Goal: Task Accomplishment & Management: Manage account settings

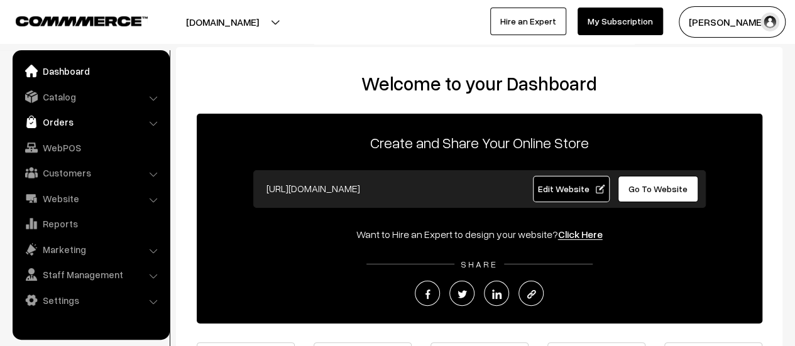
click at [48, 117] on link "Orders" at bounding box center [91, 122] width 150 height 23
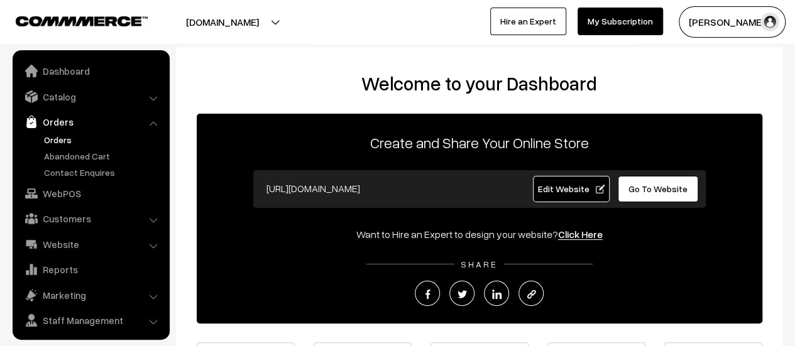
click at [52, 135] on link "Orders" at bounding box center [103, 139] width 124 height 13
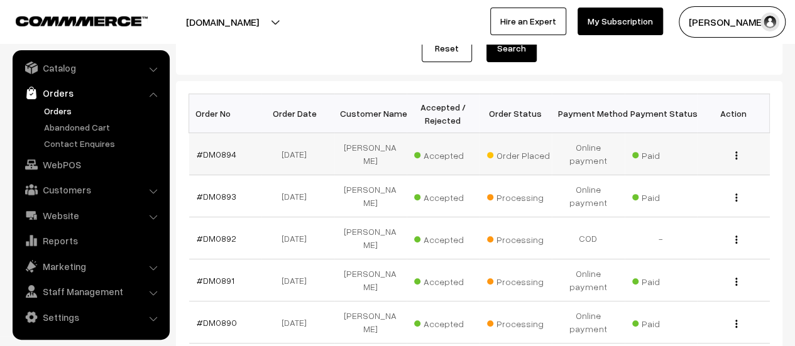
scroll to position [165, 0]
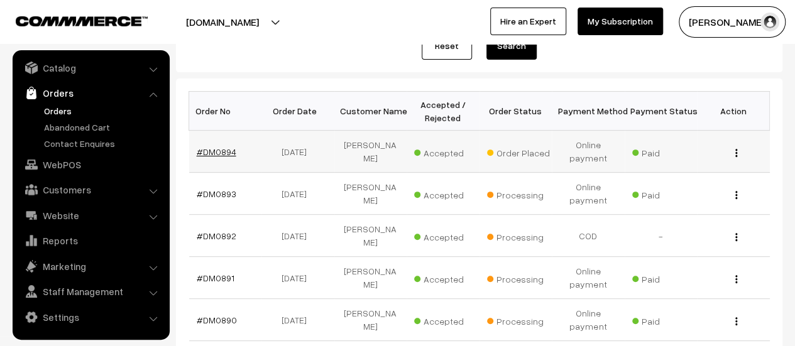
click at [207, 150] on link "#DM0894" at bounding box center [217, 151] width 40 height 11
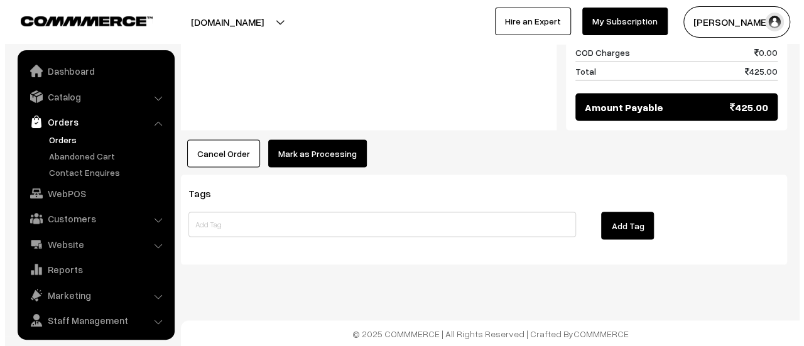
scroll to position [29, 0]
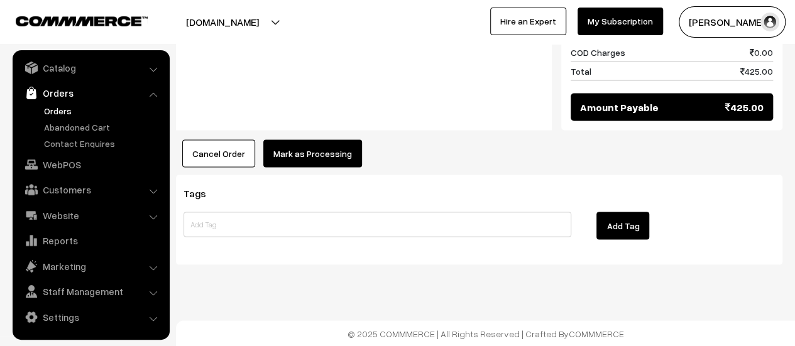
click at [330, 158] on button "Mark as Processing" at bounding box center [312, 153] width 99 height 28
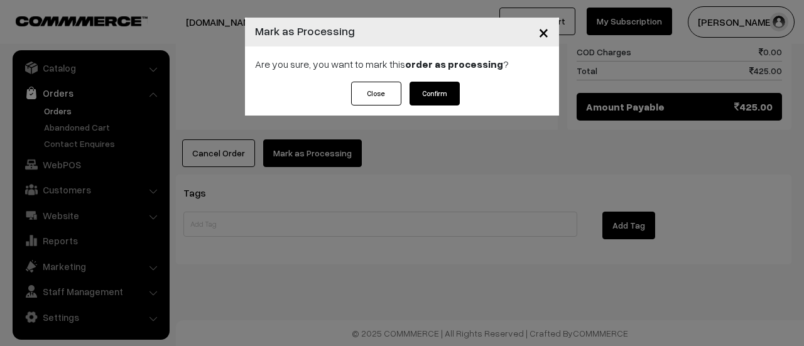
click at [441, 102] on button "Confirm" at bounding box center [435, 94] width 50 height 24
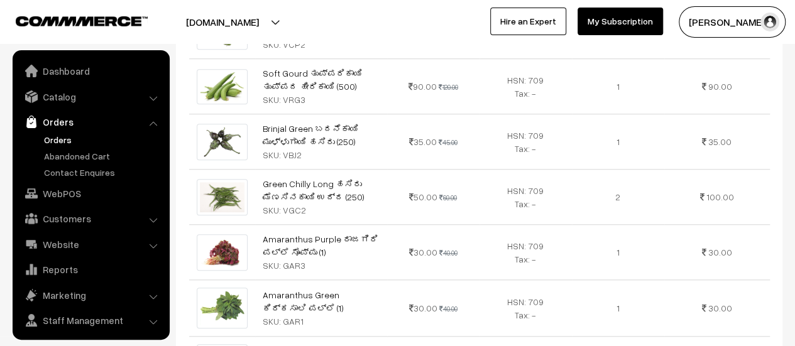
scroll to position [29, 0]
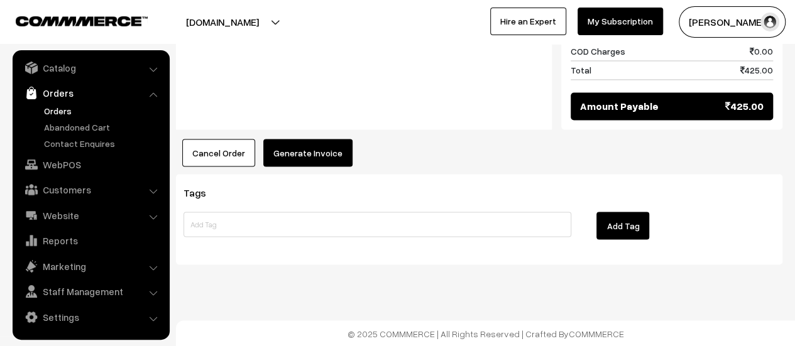
click at [300, 151] on button "Generate Invoice" at bounding box center [307, 153] width 89 height 28
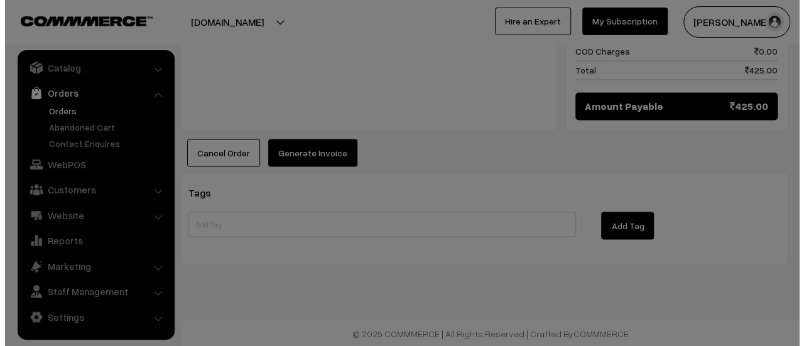
scroll to position [1079, 0]
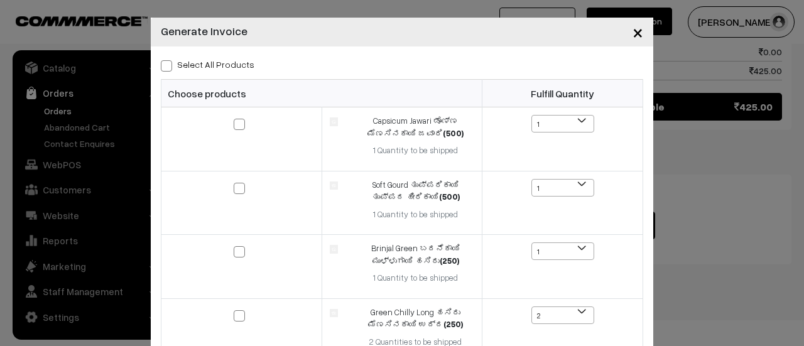
click at [161, 62] on span at bounding box center [166, 65] width 11 height 11
click at [161, 62] on input "Select All Products" at bounding box center [165, 64] width 8 height 8
checkbox input "true"
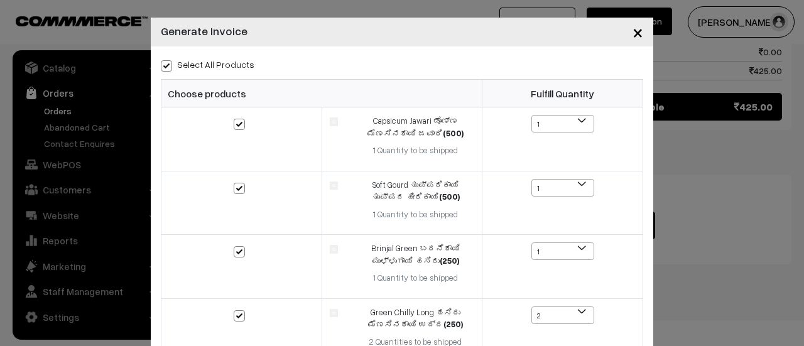
checkbox input "true"
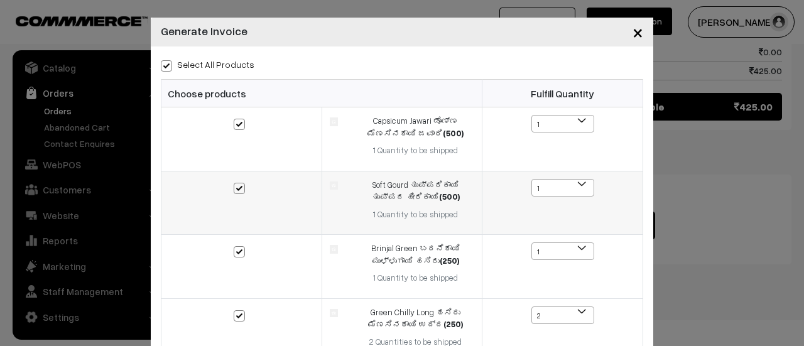
scroll to position [286, 0]
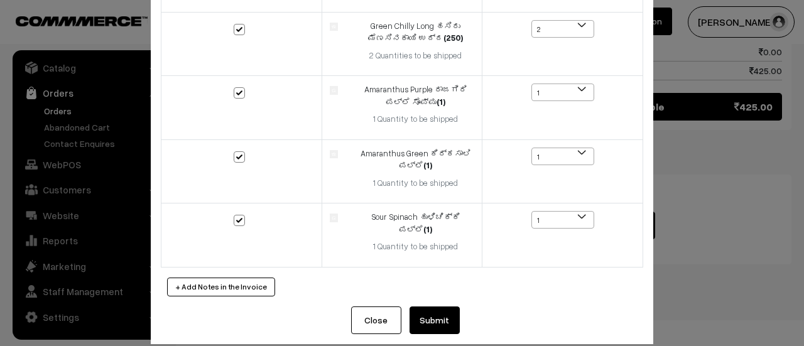
click at [435, 307] on button "Submit" at bounding box center [435, 321] width 50 height 28
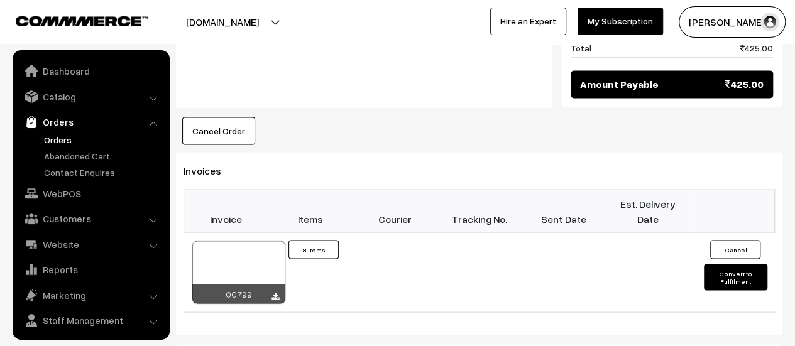
scroll to position [29, 0]
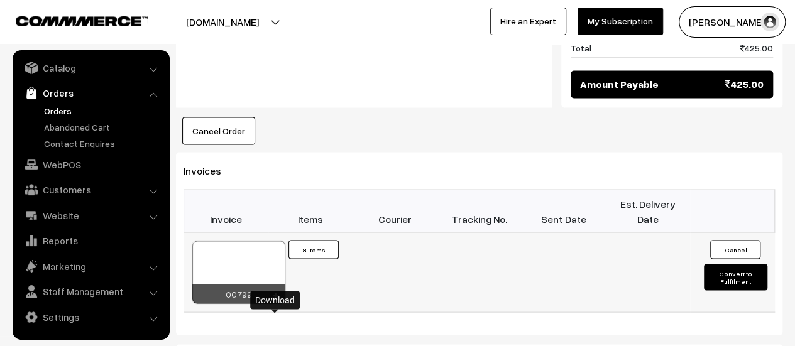
click at [275, 300] on icon at bounding box center [275, 296] width 8 height 8
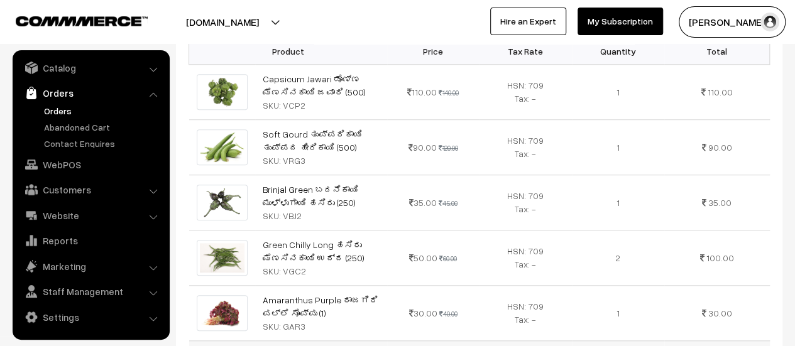
scroll to position [0, 0]
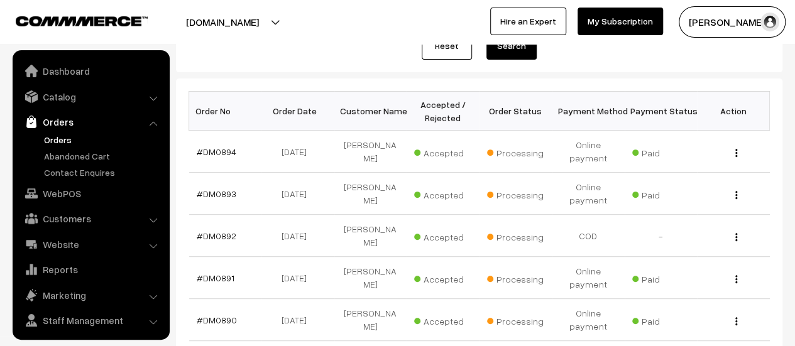
scroll to position [29, 0]
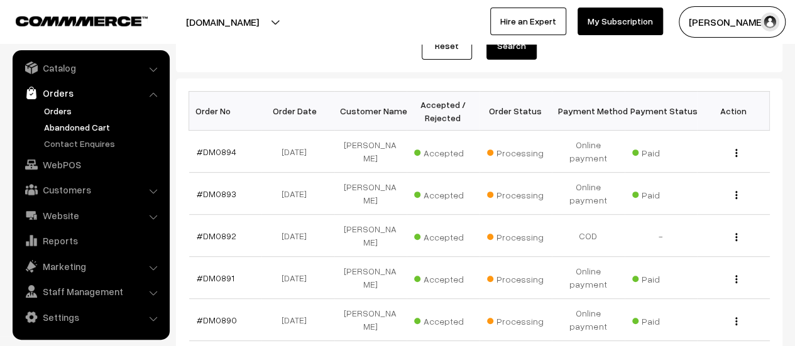
click at [68, 123] on link "Abandoned Cart" at bounding box center [103, 127] width 124 height 13
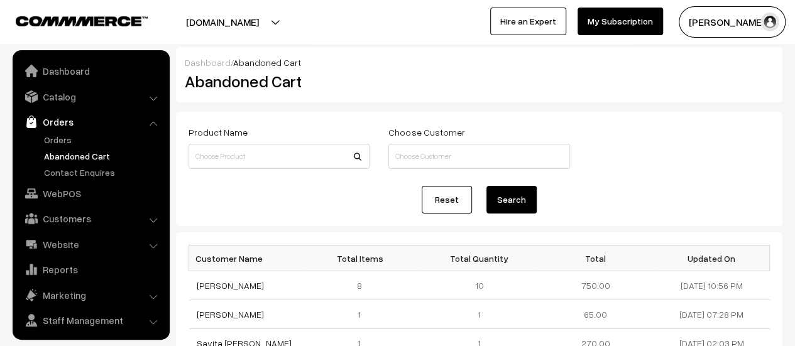
scroll to position [29, 0]
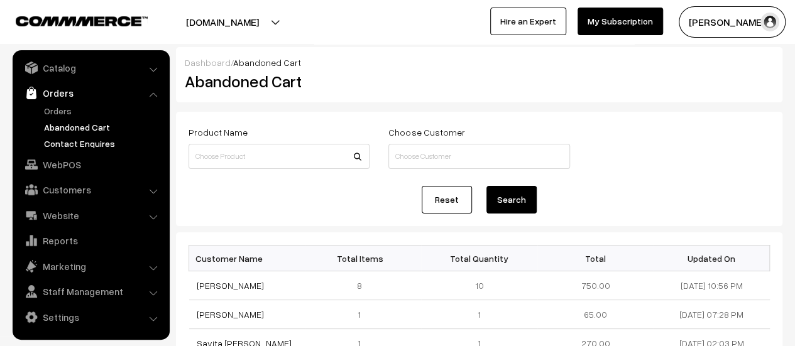
click at [75, 143] on link "Contact Enquires" at bounding box center [103, 143] width 124 height 13
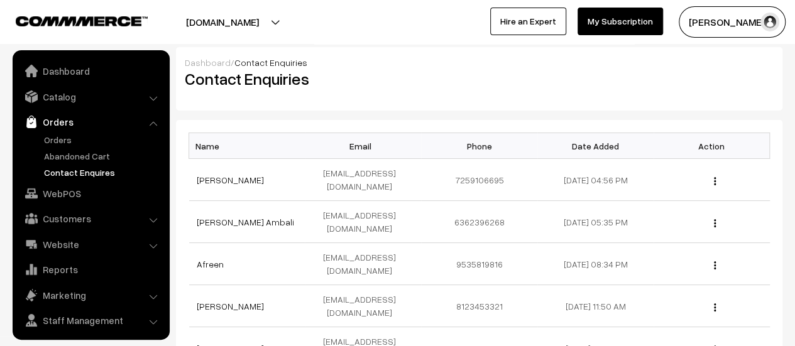
scroll to position [29, 0]
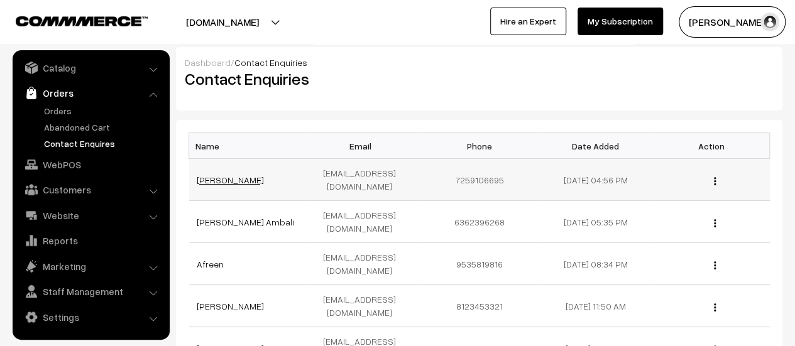
click at [212, 175] on link "[PERSON_NAME]" at bounding box center [230, 180] width 67 height 11
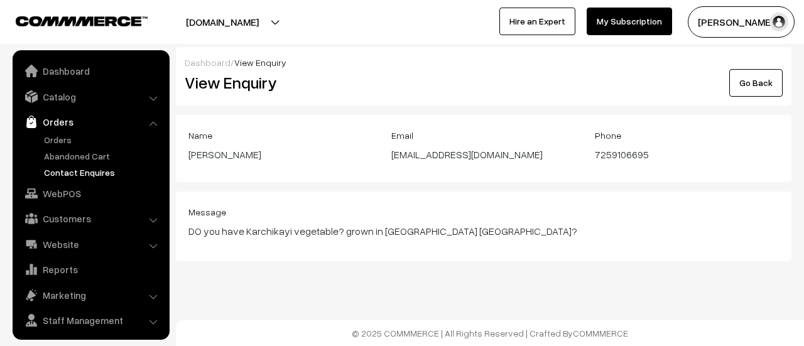
scroll to position [29, 0]
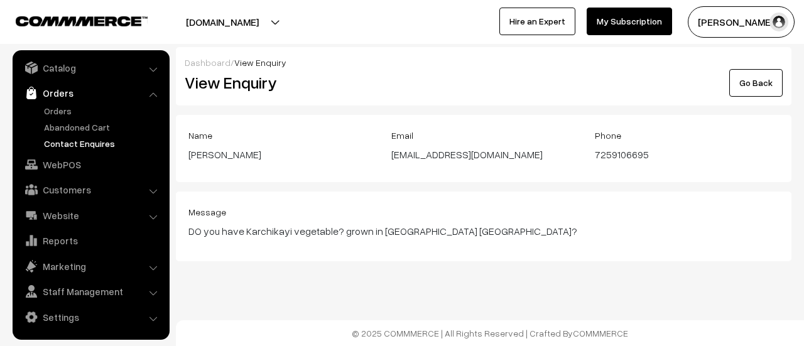
drag, startPoint x: 519, startPoint y: 150, endPoint x: 393, endPoint y: 147, distance: 125.7
click at [393, 147] on div "[EMAIL_ADDRESS][DOMAIN_NAME]" at bounding box center [483, 154] width 184 height 15
copy div "[EMAIL_ADDRESS][DOMAIN_NAME]"
